Goal: Information Seeking & Learning: Learn about a topic

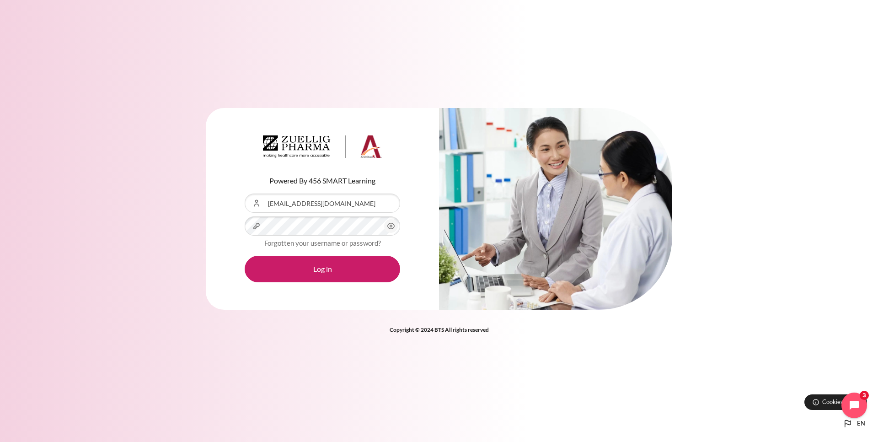
click at [321, 260] on button "Log in" at bounding box center [322, 268] width 155 height 27
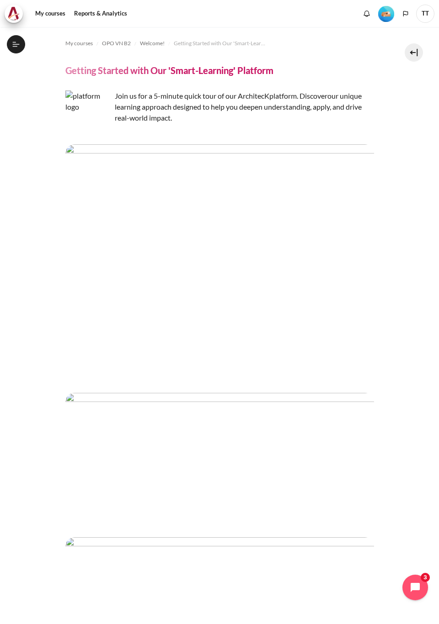
click at [16, 49] on button "Open course index" at bounding box center [16, 44] width 18 height 18
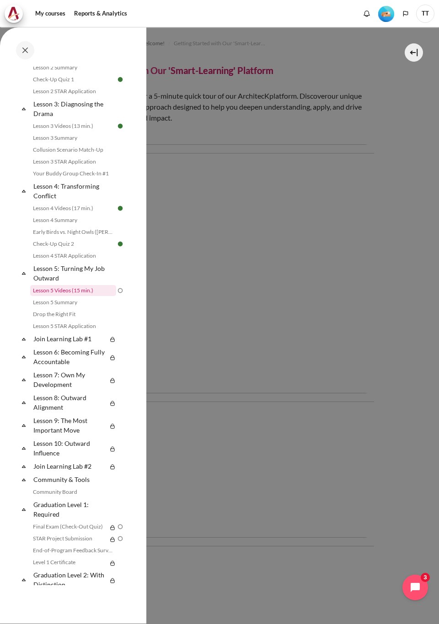
click at [64, 292] on link "Lesson 5 Videos (15 min.)" at bounding box center [73, 290] width 86 height 11
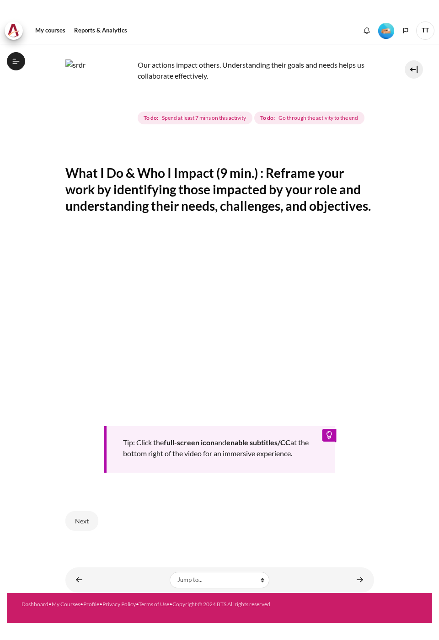
scroll to position [244, 0]
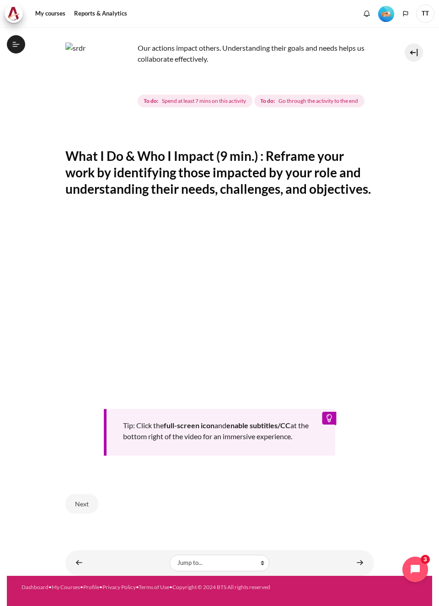
click at [395, 306] on section "My courses OPO VN B2 Lesson 5: Turning My Job Outward Lesson 5 Videos (15 min.)…" at bounding box center [219, 275] width 425 height 601
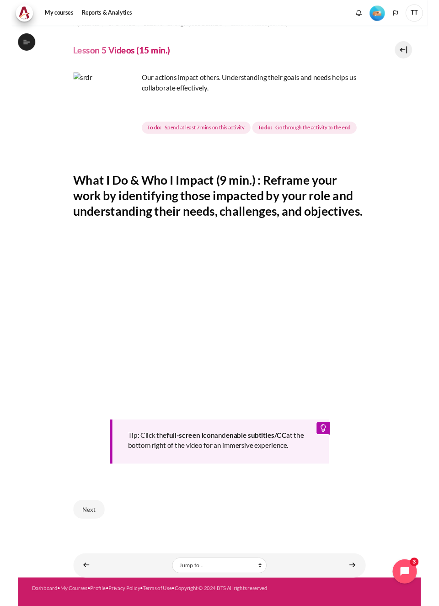
scroll to position [48, 0]
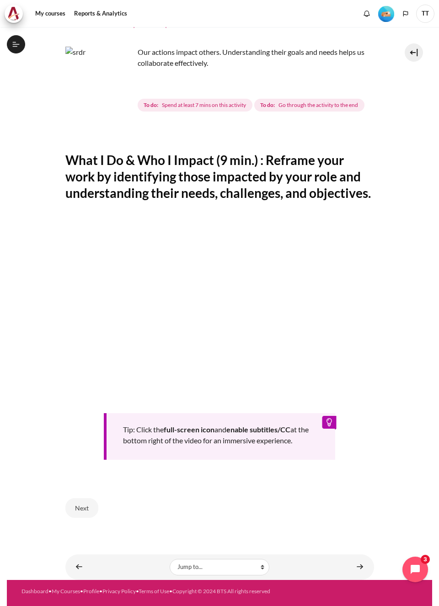
drag, startPoint x: 66, startPoint y: 169, endPoint x: 75, endPoint y: 177, distance: 12.3
click at [70, 171] on h2 "What I Do & Who I Impact (9 min.) : Reframe your work by identifying those impa…" at bounding box center [219, 177] width 309 height 50
drag, startPoint x: 65, startPoint y: 174, endPoint x: 213, endPoint y: 178, distance: 148.2
click at [213, 178] on h2 "What I Do & Who I Impact (9 min.) : Reframe your work by identifying those impa…" at bounding box center [219, 177] width 309 height 50
copy h2 "What I Do & Who I Impact"
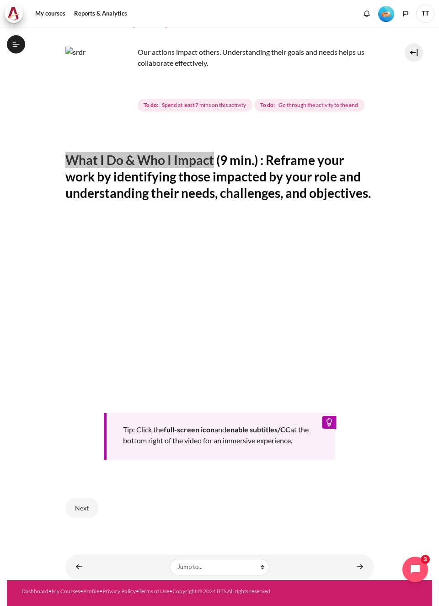
scroll to position [81, 0]
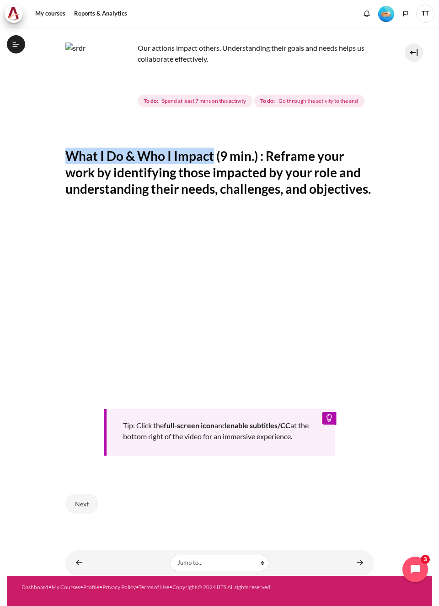
click at [87, 508] on button "Next" at bounding box center [81, 503] width 33 height 19
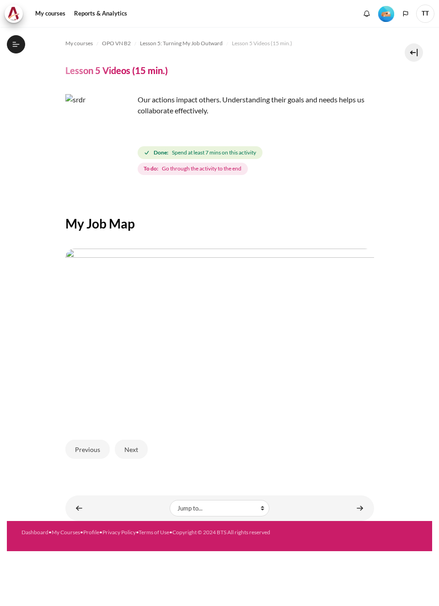
scroll to position [244, 0]
click at [130, 452] on button "Next" at bounding box center [131, 449] width 33 height 19
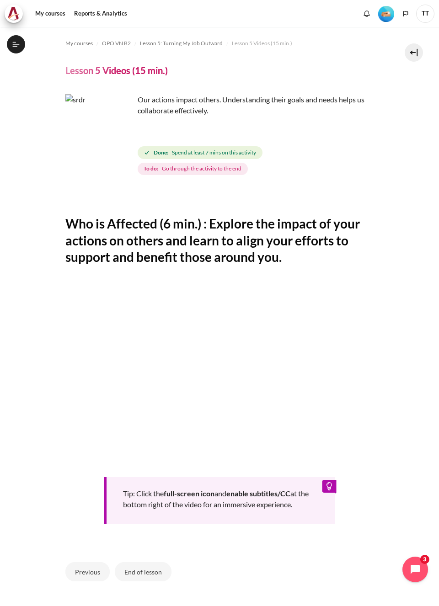
scroll to position [244, 0]
drag, startPoint x: 68, startPoint y: 223, endPoint x: 156, endPoint y: 222, distance: 88.2
click at [156, 222] on h2 "Who is Affected (6 min.) : Explore the impact of your actions on others and lea…" at bounding box center [219, 240] width 309 height 50
copy h2 "Who is Affected"
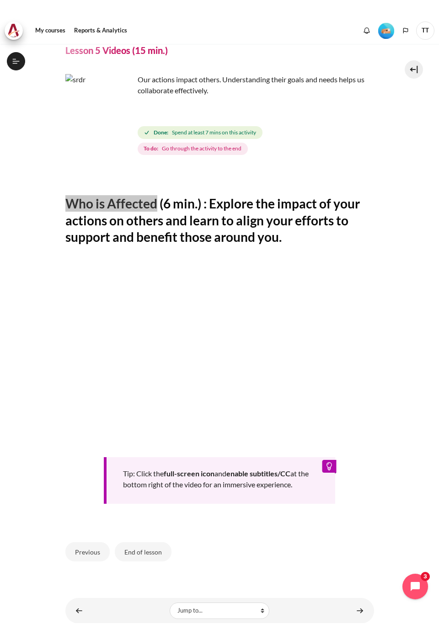
scroll to position [64, 0]
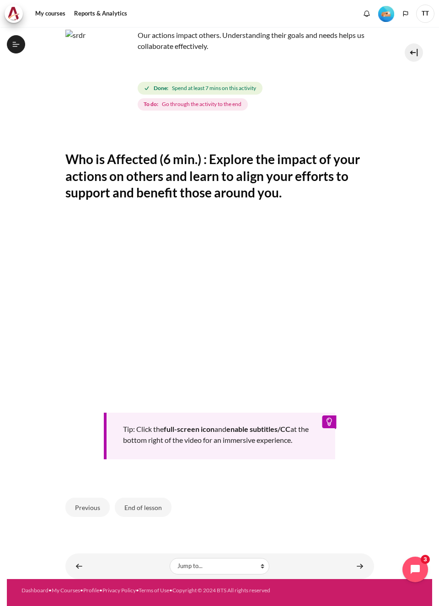
click at [66, 447] on div "Tip: Click the full-screen icon and enable subtitles/CC at the bottom right of …" at bounding box center [219, 338] width 309 height 242
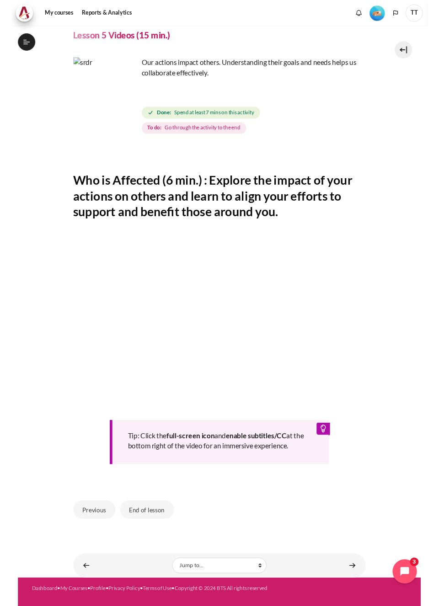
scroll to position [31, 0]
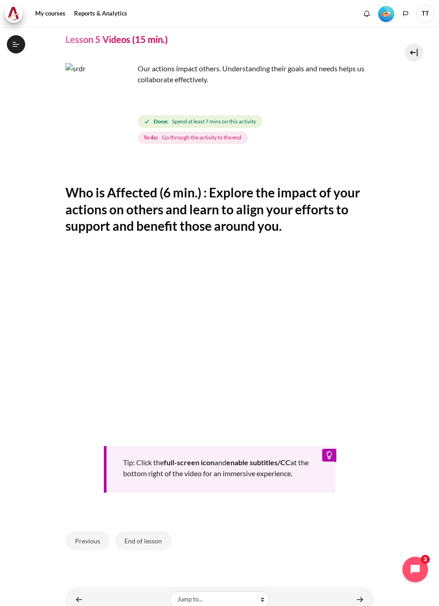
click at [146, 539] on button "End of lesson" at bounding box center [143, 540] width 57 height 19
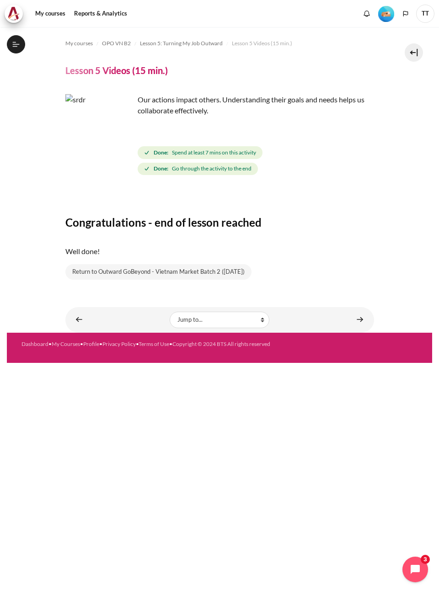
scroll to position [244, 0]
click at [20, 47] on button "Open course index" at bounding box center [16, 44] width 18 height 18
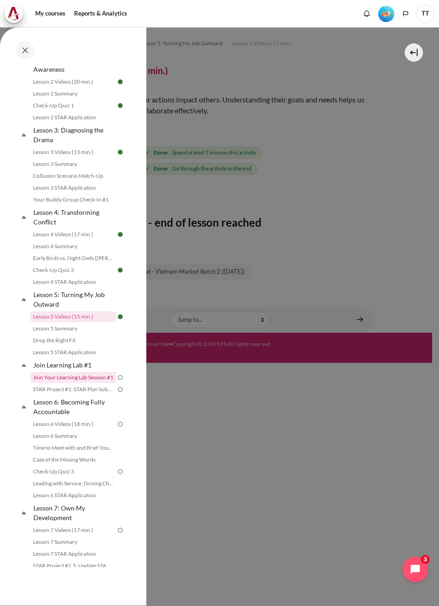
click at [95, 378] on link "Join Your Learning Lab Session #1" at bounding box center [73, 377] width 86 height 11
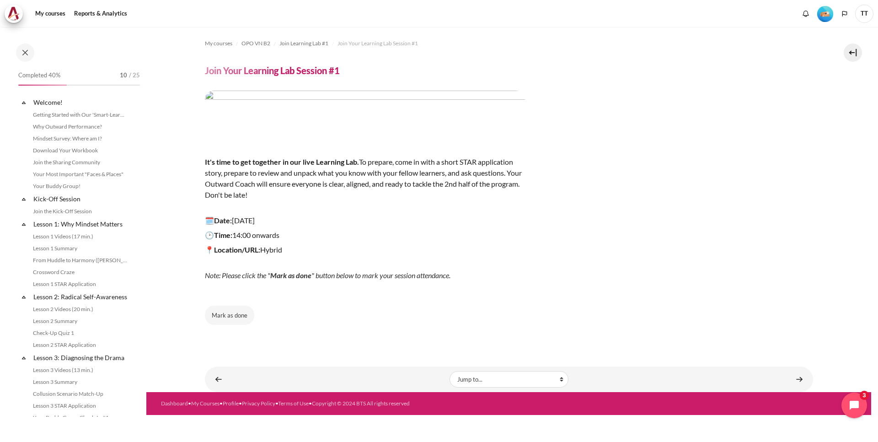
scroll to position [352, 0]
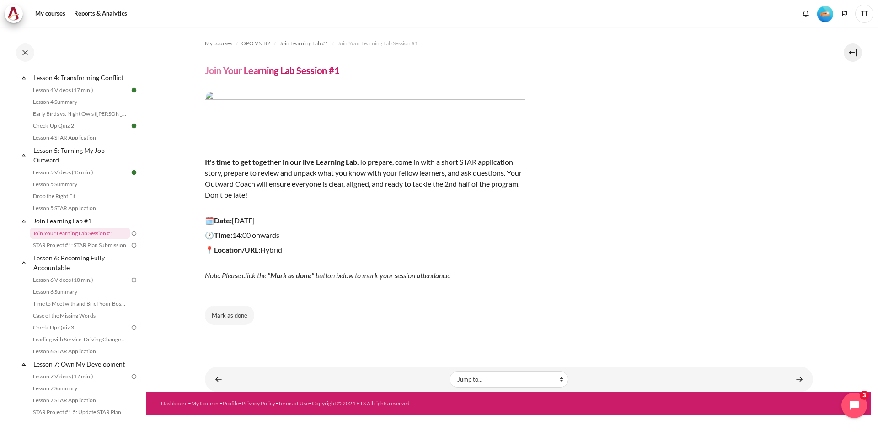
click at [231, 317] on button "Mark as done" at bounding box center [229, 314] width 49 height 19
click at [80, 250] on link "STAR Project #1: STAR Plan Submission" at bounding box center [80, 244] width 100 height 11
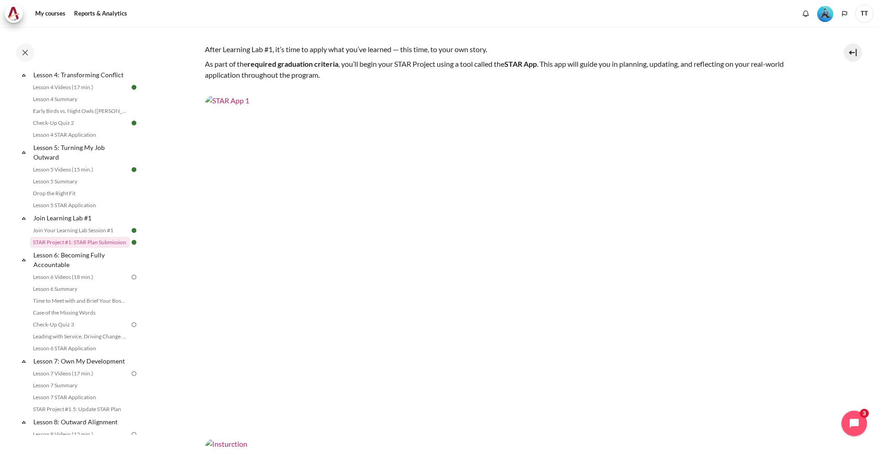
scroll to position [91, 0]
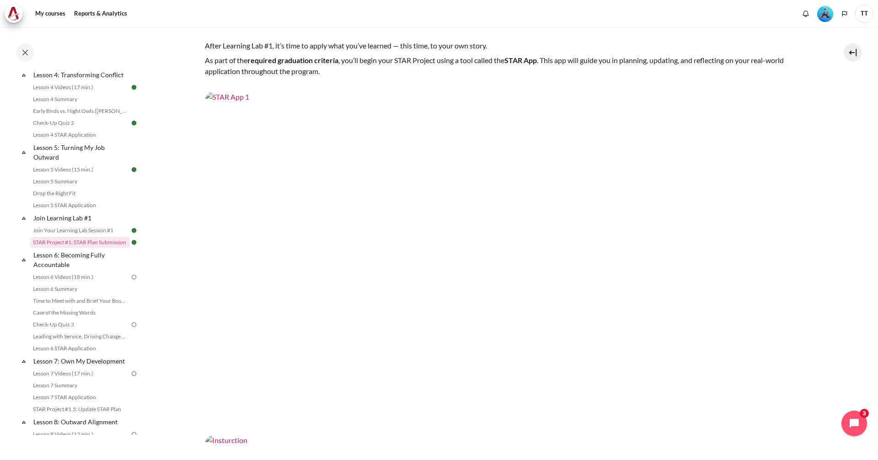
click at [318, 253] on img "Content" at bounding box center [509, 262] width 608 height 342
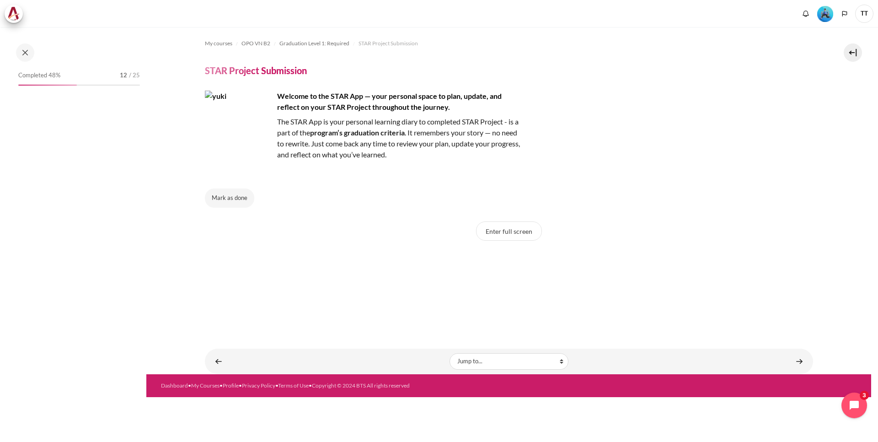
click at [499, 230] on button "Enter full screen" at bounding box center [509, 230] width 66 height 19
click at [498, 221] on button "Enter full screen" at bounding box center [509, 230] width 66 height 19
click at [500, 230] on button "Enter full screen" at bounding box center [509, 230] width 66 height 19
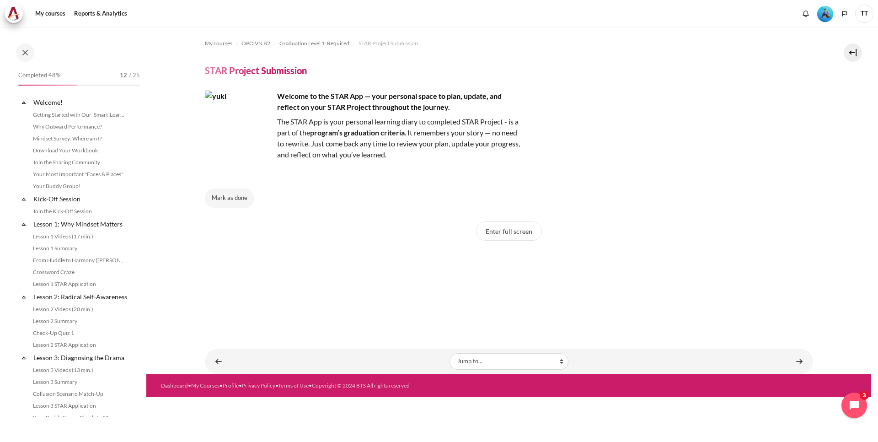
click at [501, 237] on button "Enter full screen" at bounding box center [509, 230] width 66 height 19
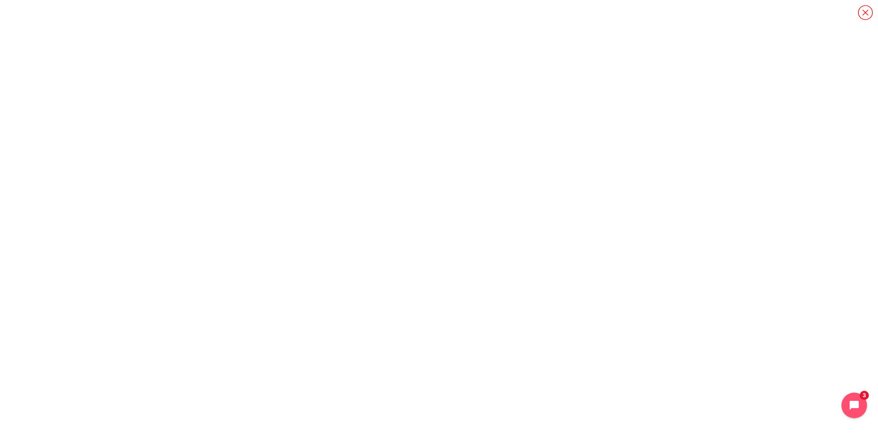
click at [863, 12] on icon "Content" at bounding box center [865, 13] width 16 height 16
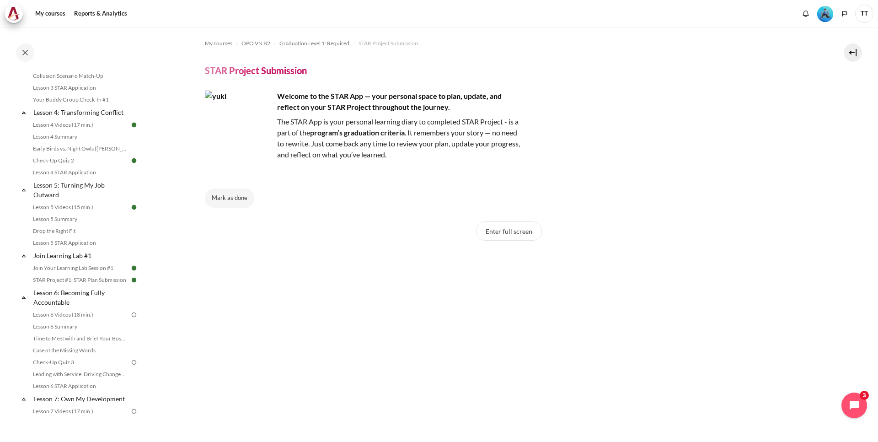
scroll to position [317, 0]
click at [64, 321] on link "Lesson 6 Videos (18 min.)" at bounding box center [80, 315] width 100 height 11
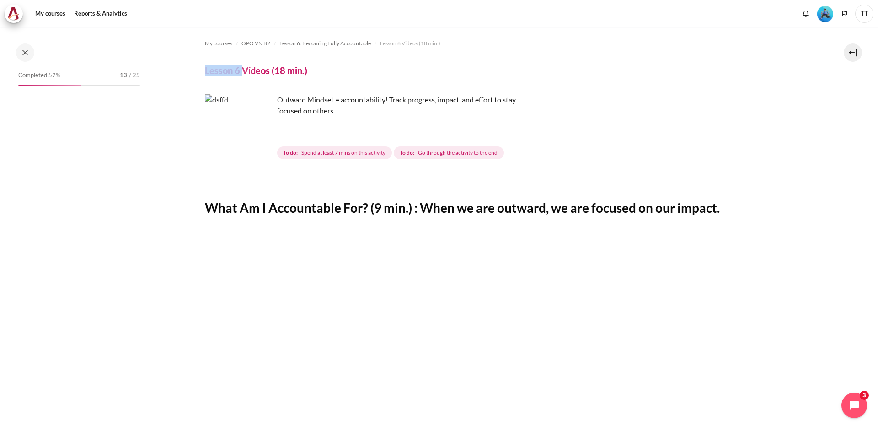
drag, startPoint x: 205, startPoint y: 71, endPoint x: 242, endPoint y: 69, distance: 36.7
click at [242, 69] on h4 "Lesson 6 Videos (18 min.)" at bounding box center [256, 70] width 102 height 12
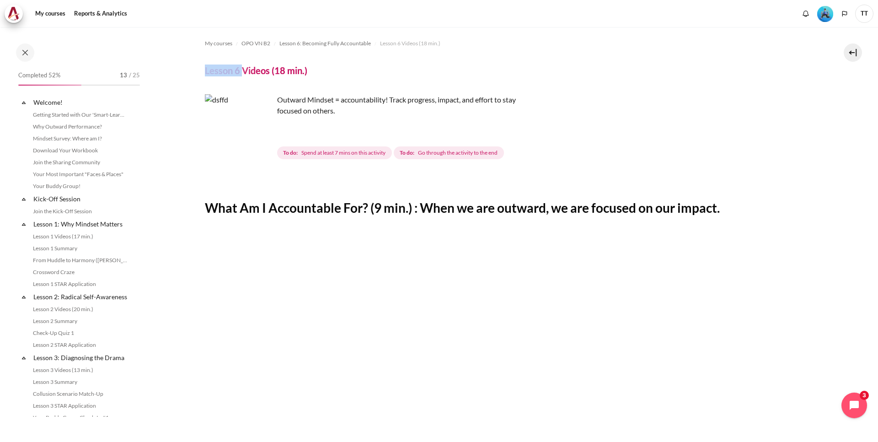
scroll to position [399, 0]
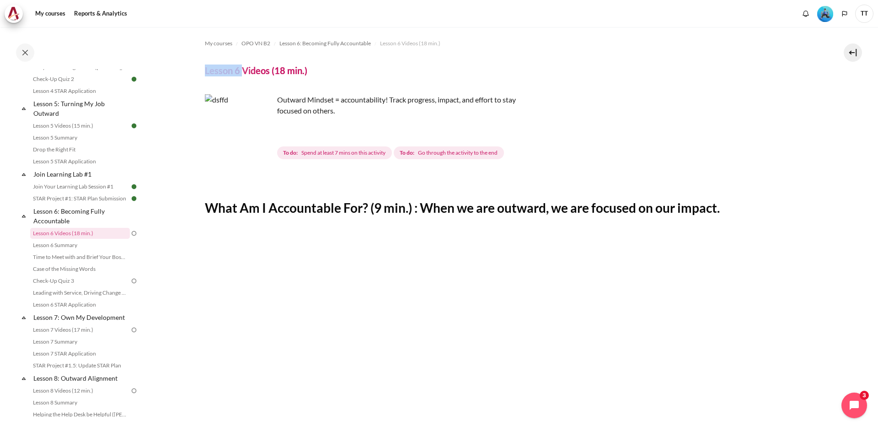
copy h4 "Lesson 6"
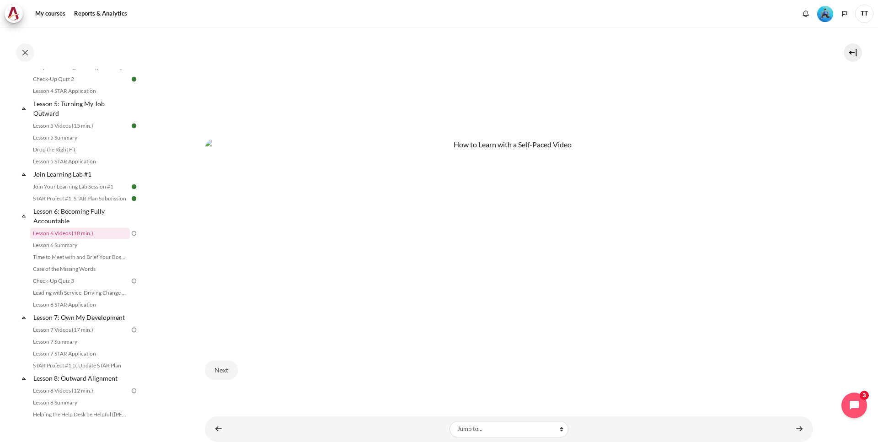
scroll to position [457, 0]
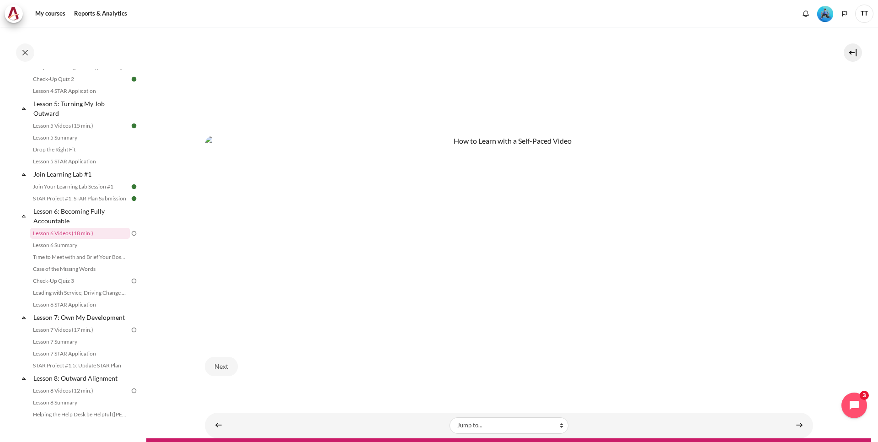
click at [345, 281] on img "Content" at bounding box center [509, 234] width 608 height 199
click at [350, 293] on img "Content" at bounding box center [509, 234] width 608 height 199
click at [224, 361] on button "Next" at bounding box center [221, 366] width 33 height 19
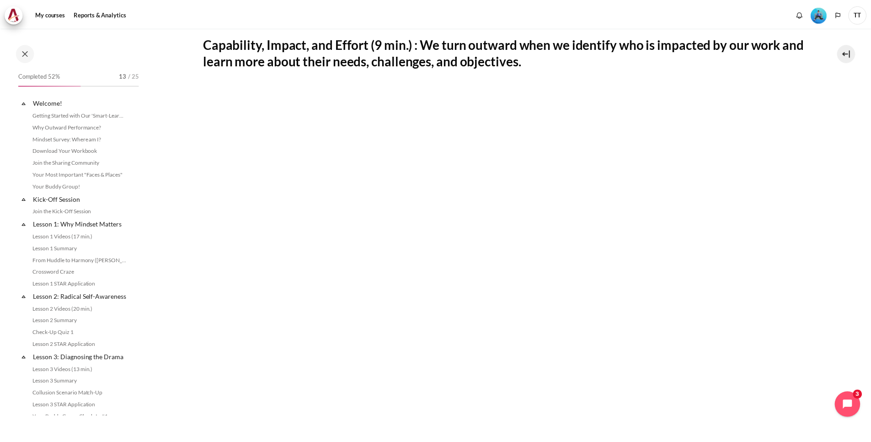
scroll to position [399, 0]
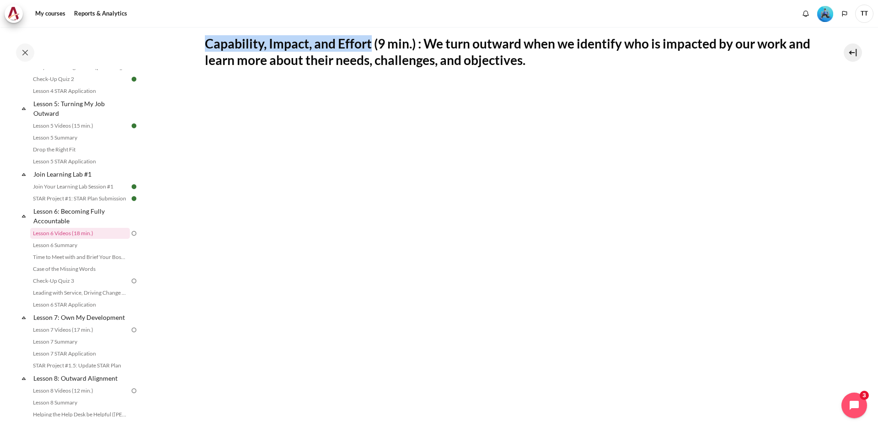
drag, startPoint x: 206, startPoint y: 42, endPoint x: 370, endPoint y: 51, distance: 164.8
click at [370, 51] on h2 "Capability, Impact, and Effort (9 min.) : We turn outward when we identify who …" at bounding box center [509, 51] width 608 height 33
copy h2 "Capability, Impact, and Effort"
click at [814, 301] on section "My courses OPO VN B2 Lesson 6: Becoming Fully Accountable Lesson 6 Videos (18 m…" at bounding box center [508, 233] width 724 height 741
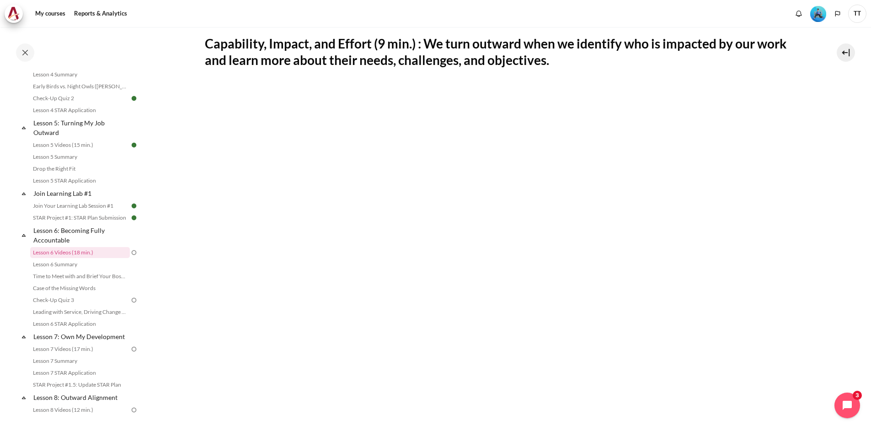
scroll to position [0, 0]
